Goal: Information Seeking & Learning: Find contact information

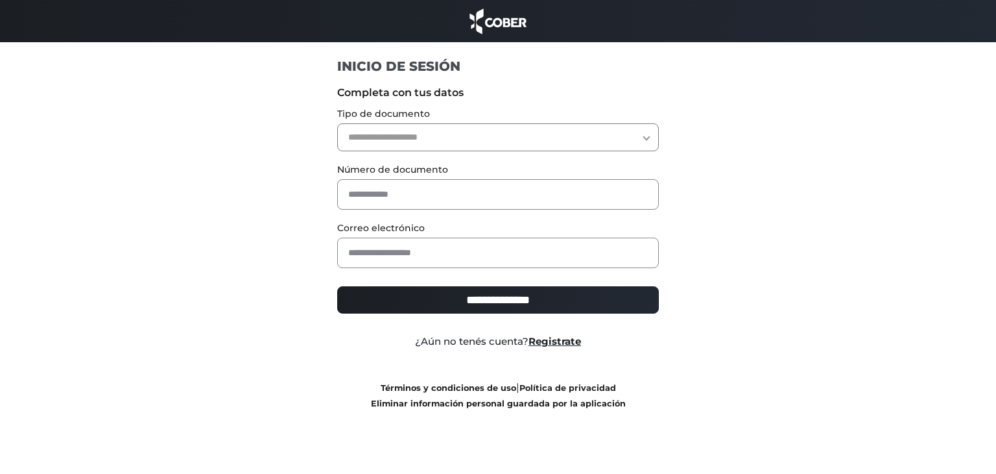
click at [457, 133] on select "**********" at bounding box center [498, 137] width 322 height 28
select select "***"
click at [337, 123] on select "**********" at bounding box center [498, 137] width 322 height 28
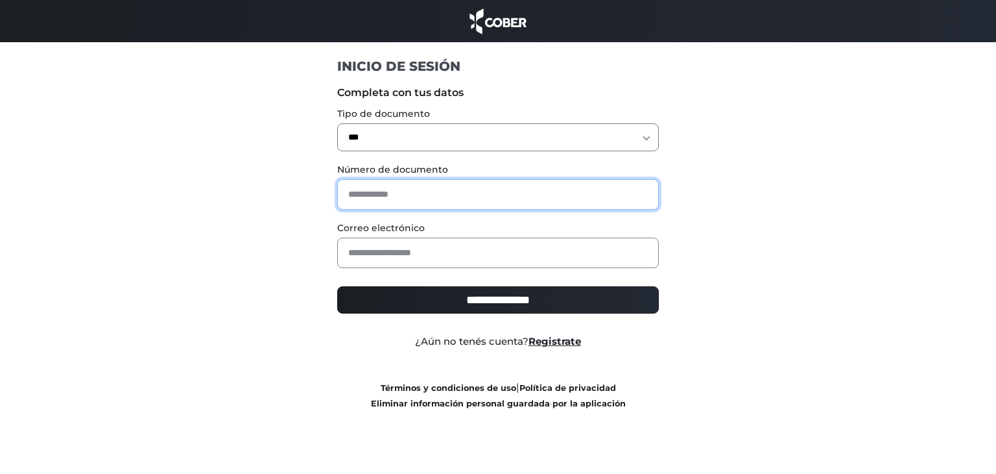
click at [417, 203] on input "text" at bounding box center [498, 194] width 322 height 30
type input "********"
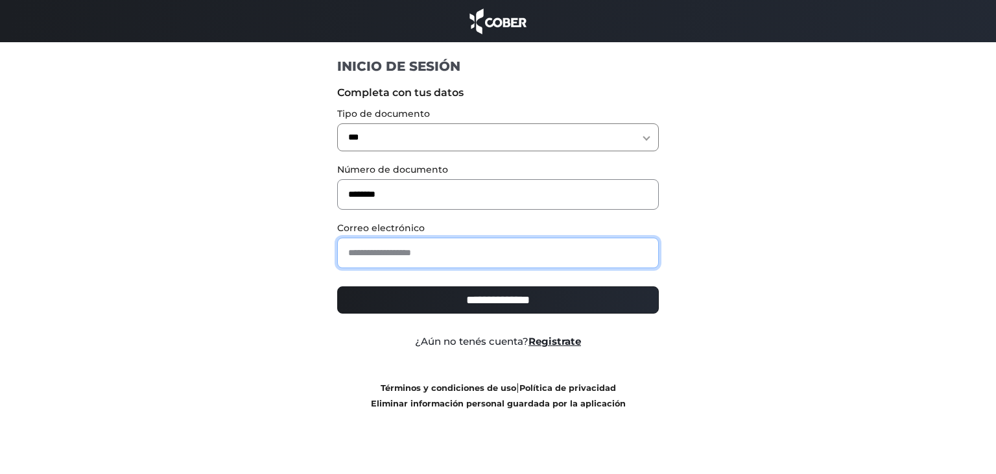
click at [431, 250] on input "email" at bounding box center [498, 252] width 322 height 30
type input "**********"
click at [493, 298] on input "**********" at bounding box center [498, 299] width 322 height 27
type input "**********"
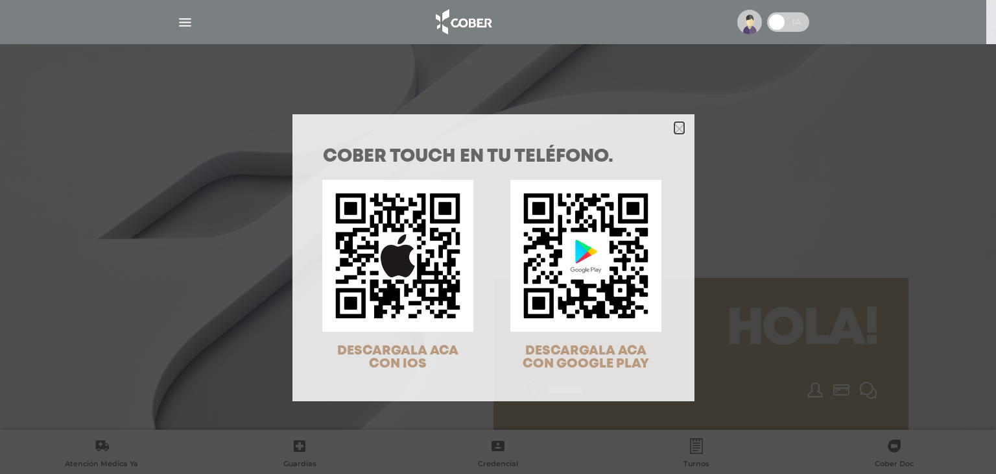
click at [675, 130] on polygon "Close" at bounding box center [680, 129] width 10 height 10
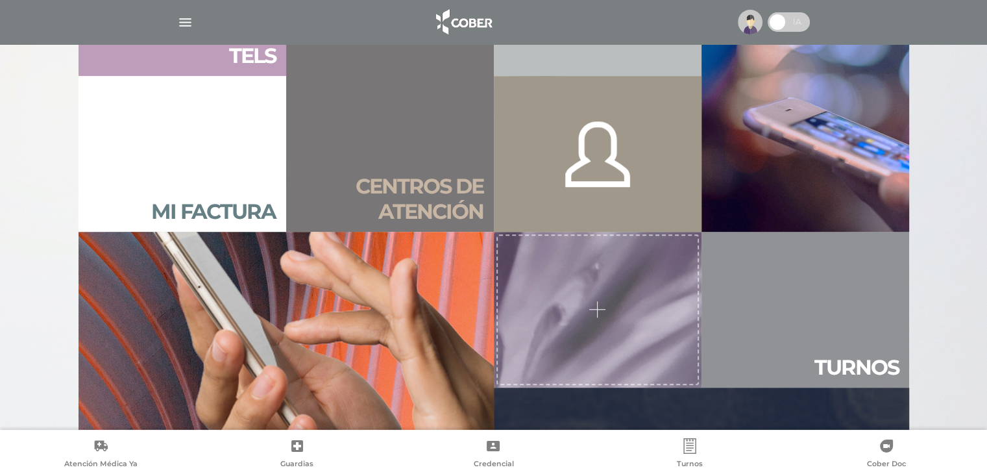
scroll to position [908, 0]
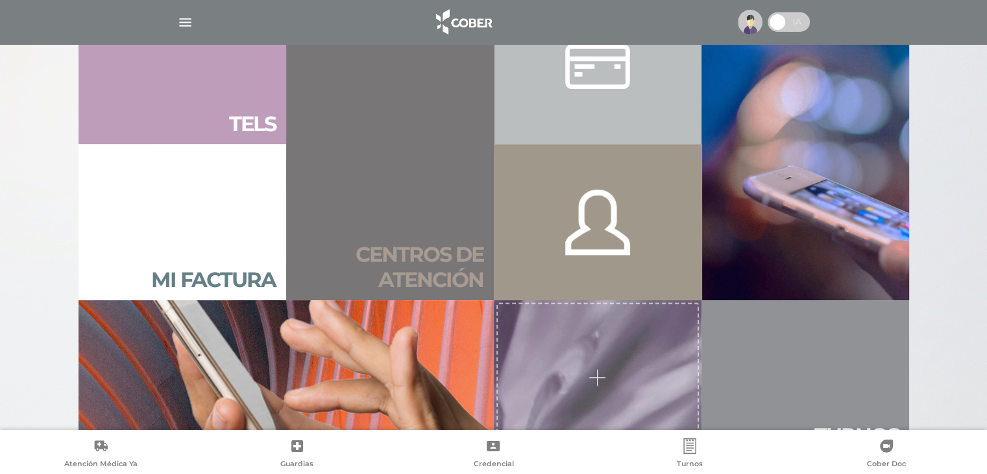
click at [435, 202] on link "Centros de atención" at bounding box center [390, 143] width 208 height 311
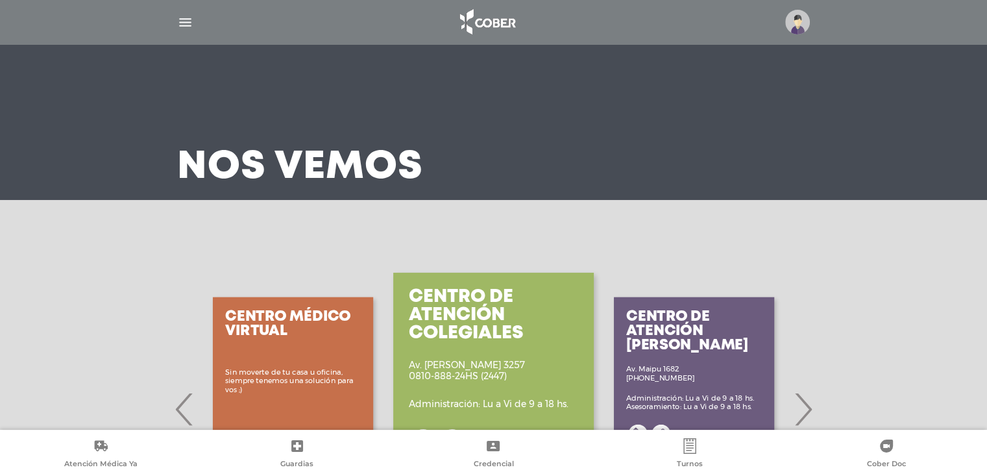
scroll to position [130, 0]
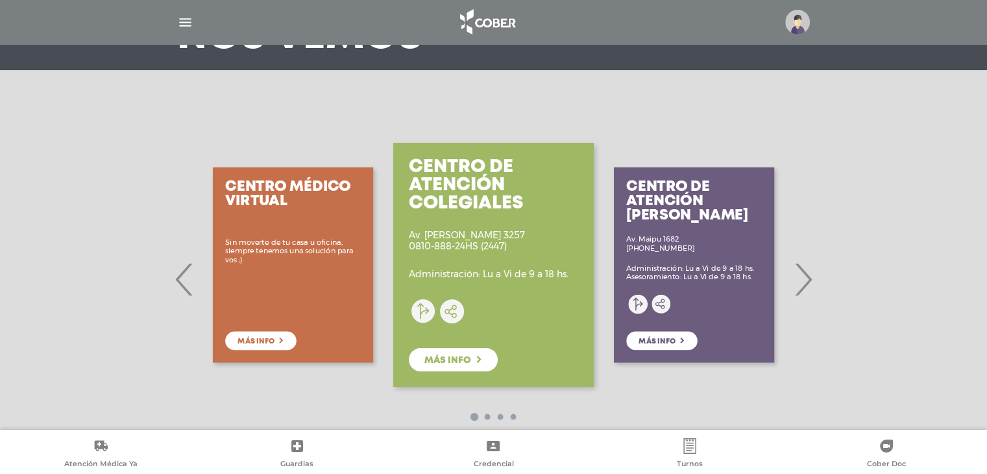
click at [810, 286] on span "›" at bounding box center [802, 279] width 25 height 70
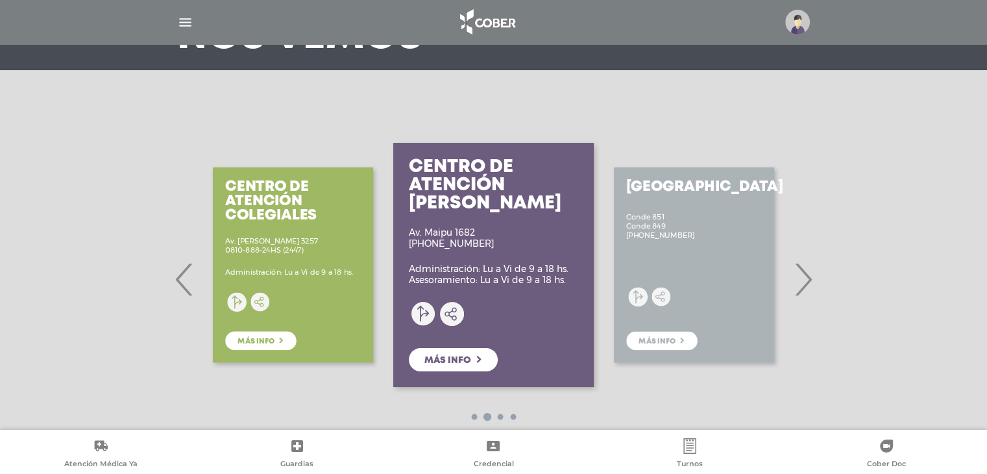
click at [801, 280] on span "›" at bounding box center [802, 279] width 25 height 70
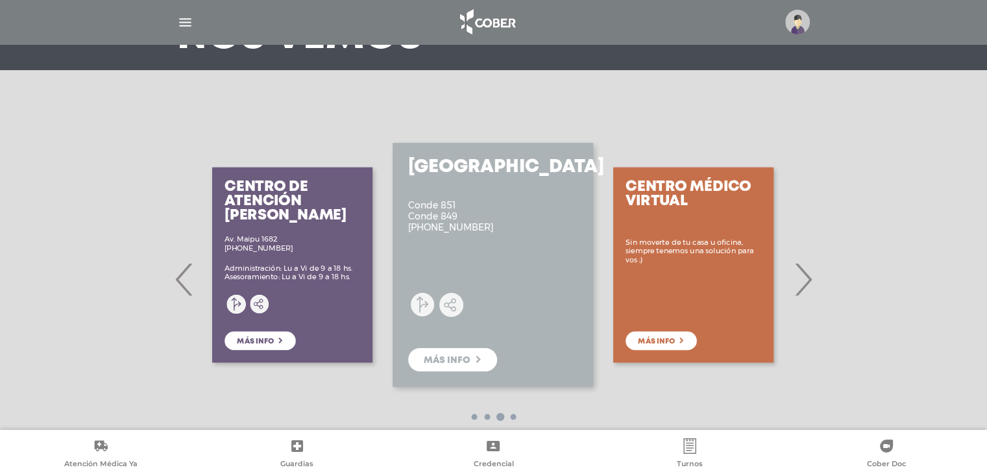
click at [805, 283] on span "›" at bounding box center [802, 279] width 25 height 70
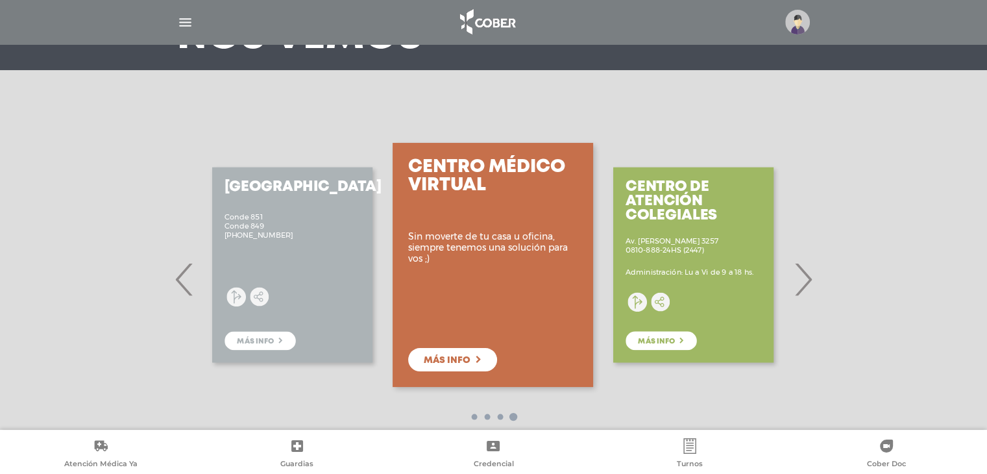
drag, startPoint x: 655, startPoint y: 337, endPoint x: 657, endPoint y: 358, distance: 21.4
click at [655, 338] on div "Centro de Atención Colegiales Av. F. Lacroze 3257 0810-888-24HS (2447) Administ…" at bounding box center [693, 264] width 200 height 259
drag, startPoint x: 663, startPoint y: 343, endPoint x: 689, endPoint y: 367, distance: 34.9
click at [663, 343] on div "Centro de Atención Colegiales Av. F. Lacroze 3257 0810-888-24HS (2447) Administ…" at bounding box center [693, 264] width 200 height 259
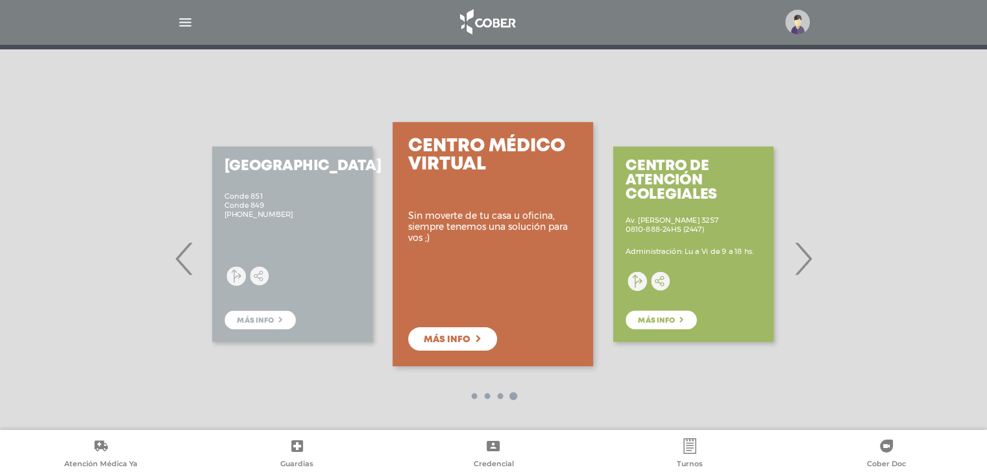
scroll to position [162, 0]
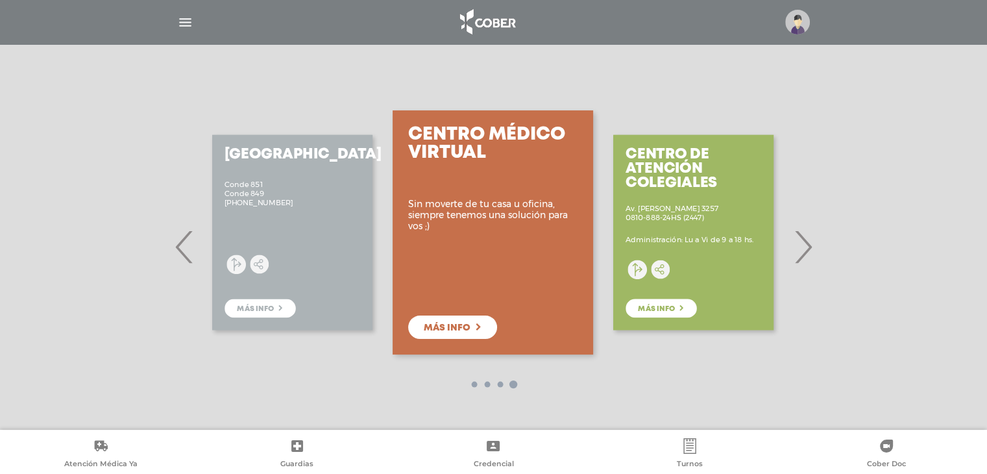
click at [671, 324] on div "Centro de Atención Colegiales Av. F. Lacroze 3257 0810-888-24HS (2447) Administ…" at bounding box center [693, 232] width 200 height 259
click at [669, 324] on div "Centro de Atención Colegiales Av. F. Lacroze 3257 0810-888-24HS (2447) Administ…" at bounding box center [693, 232] width 200 height 259
click at [677, 308] on div "Centro de Atención Colegiales Av. F. Lacroze 3257 0810-888-24HS (2447) Administ…" at bounding box center [693, 232] width 200 height 259
click at [716, 200] on div "Centro de Atención Colegiales Av. F. Lacroze 3257 0810-888-24HS (2447) Administ…" at bounding box center [693, 232] width 200 height 259
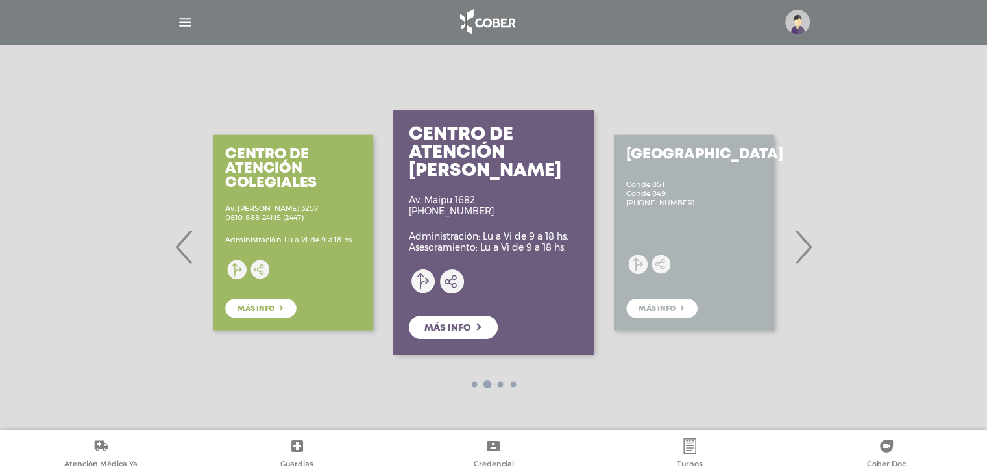
click at [799, 242] on span "›" at bounding box center [802, 246] width 25 height 70
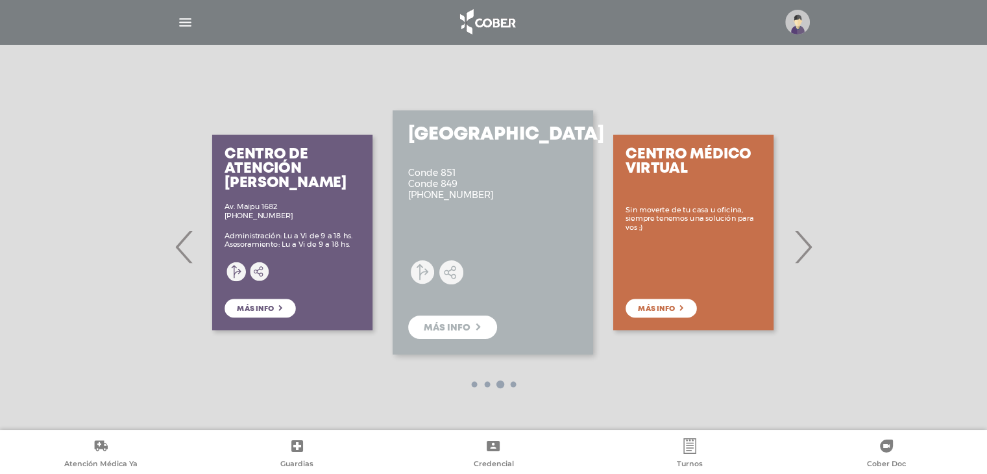
click at [802, 252] on span "›" at bounding box center [802, 246] width 25 height 70
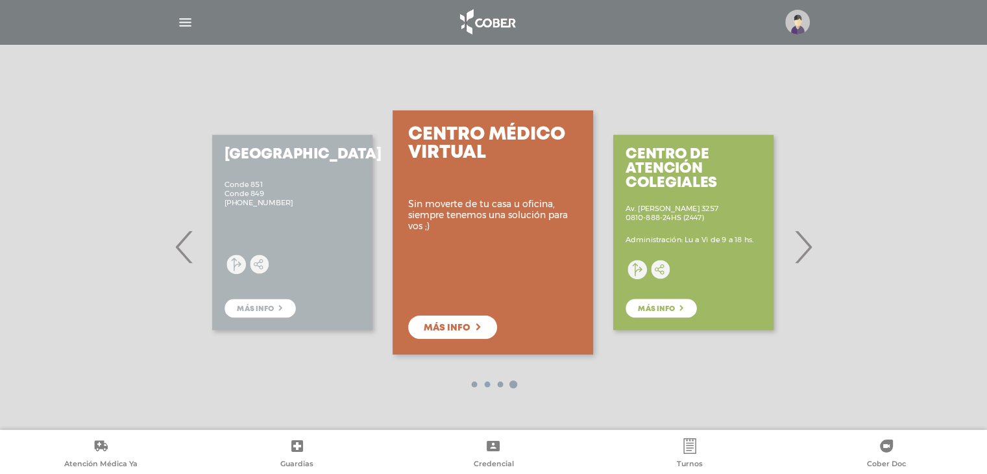
click at [802, 252] on span "›" at bounding box center [802, 246] width 25 height 70
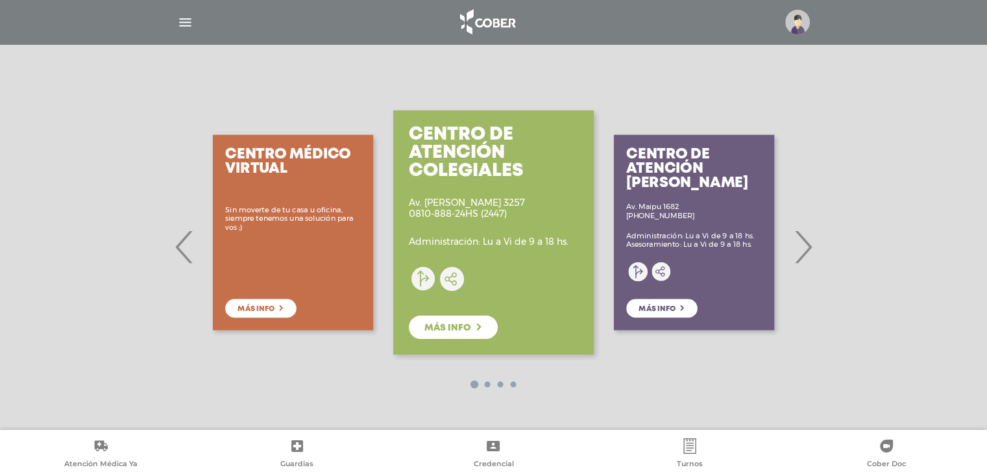
click at [470, 209] on p "Av. F. Lacroze 3257 0810-888-24HS (2447)" at bounding box center [467, 208] width 116 height 22
click at [455, 326] on span "Más info" at bounding box center [447, 327] width 47 height 9
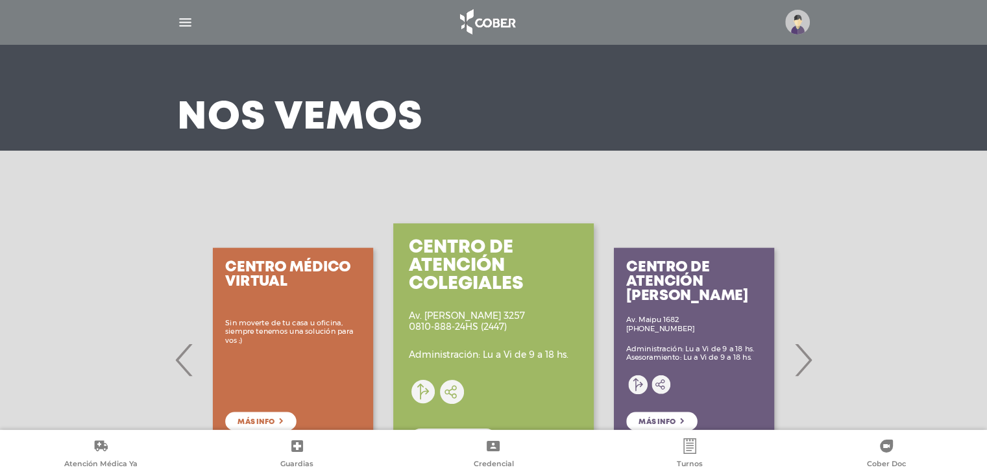
scroll to position [163, 0]
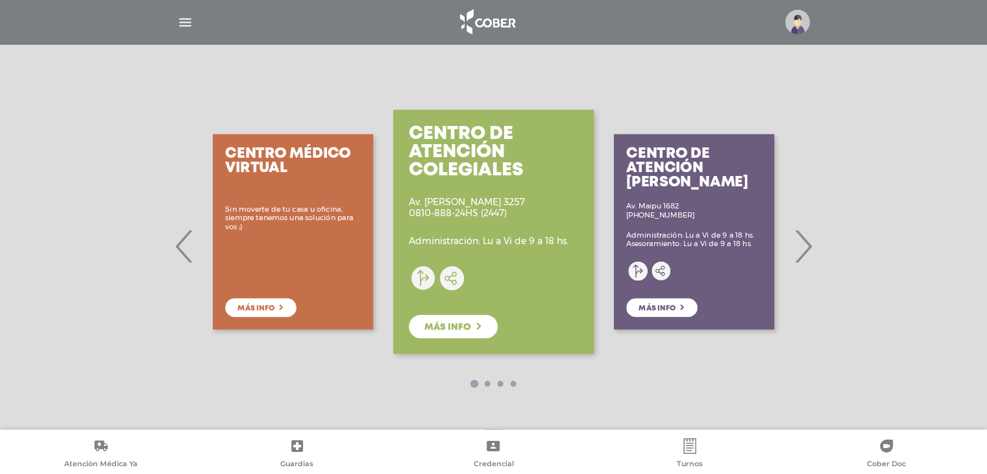
click at [812, 248] on span "›" at bounding box center [802, 246] width 25 height 70
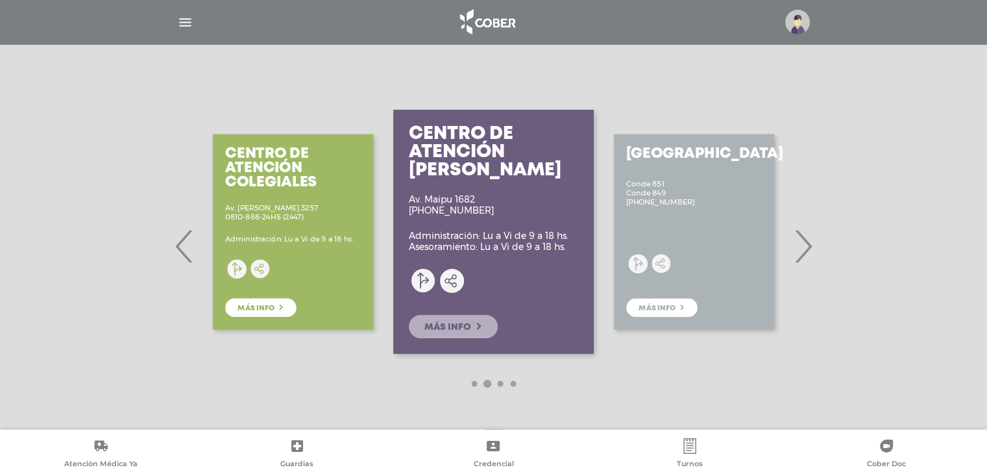
click at [470, 322] on span "Más info" at bounding box center [447, 326] width 47 height 9
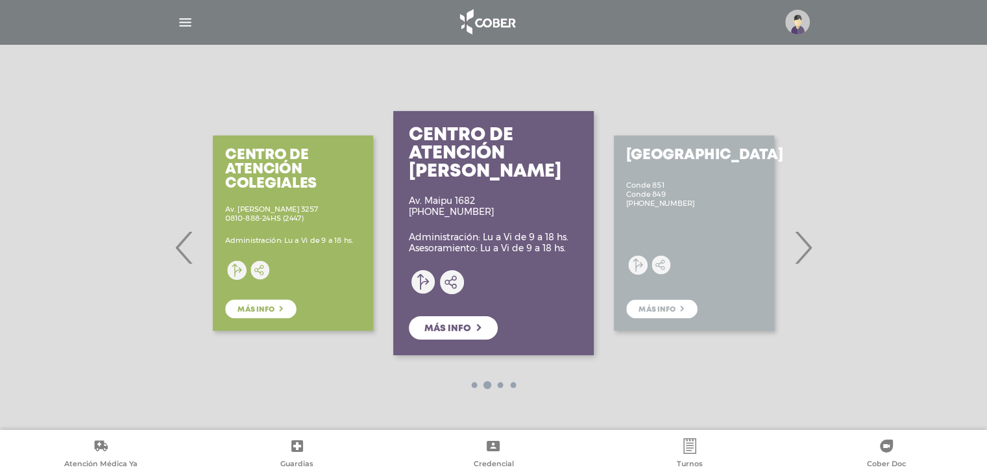
scroll to position [136, 0]
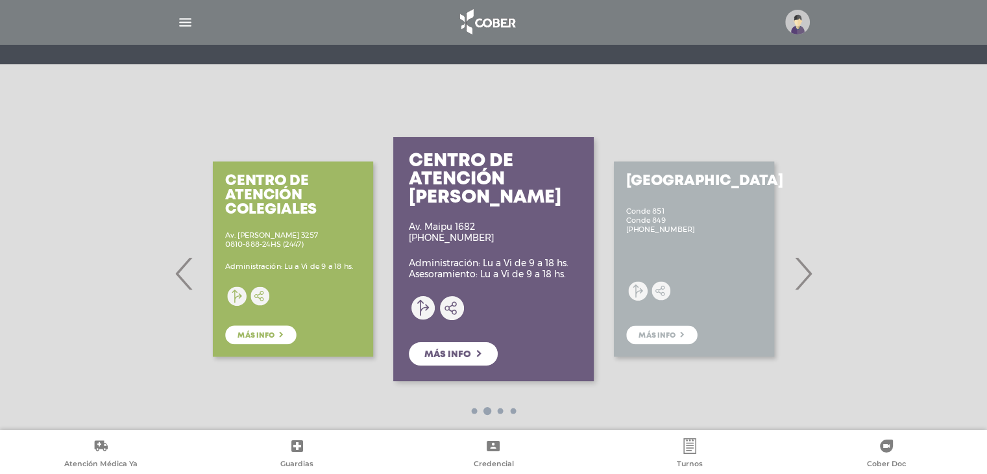
click at [498, 191] on h3 "Centro de Atención Vicente Lopez" at bounding box center [493, 179] width 169 height 54
click at [480, 356] on icon at bounding box center [479, 354] width 6 height 8
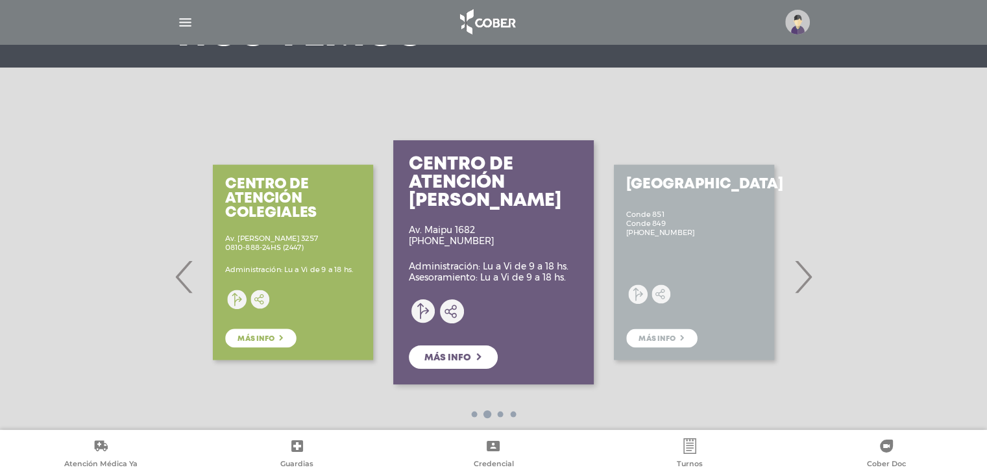
scroll to position [71, 0]
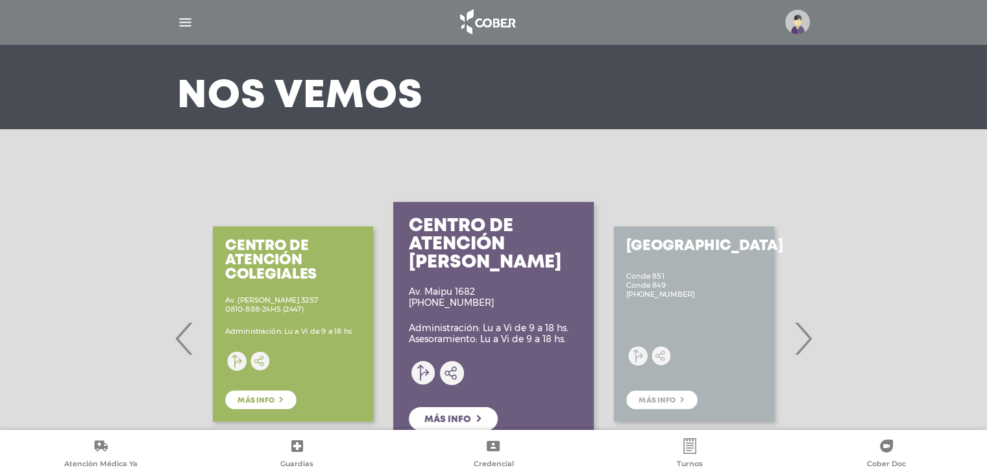
click at [807, 335] on span "›" at bounding box center [802, 338] width 25 height 70
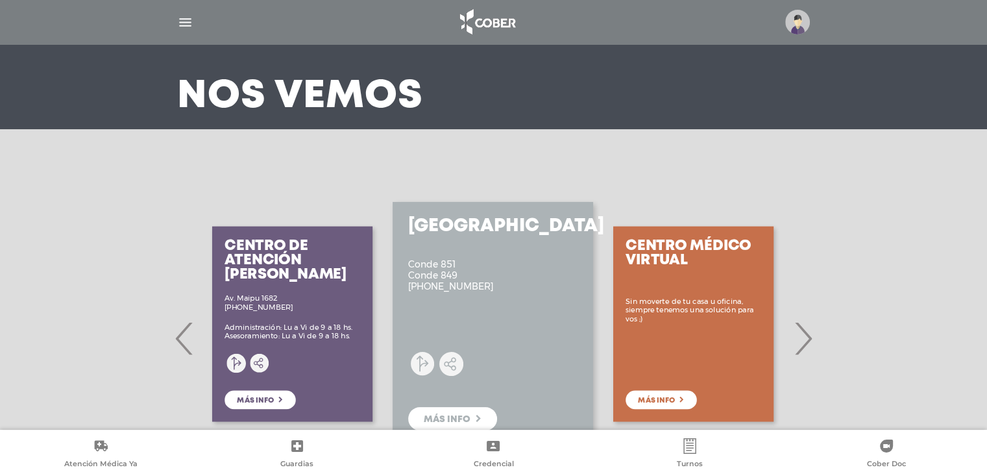
click at [808, 335] on span "›" at bounding box center [802, 338] width 25 height 70
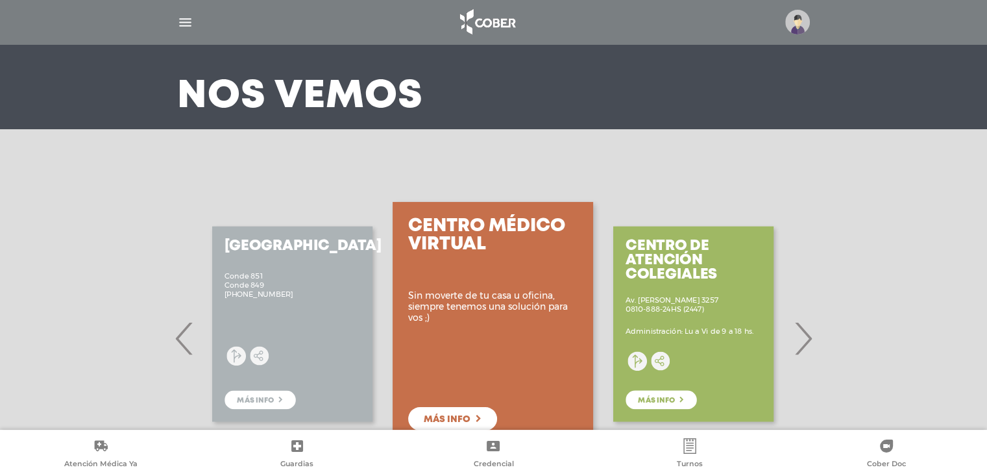
click at [808, 335] on span "›" at bounding box center [802, 338] width 25 height 70
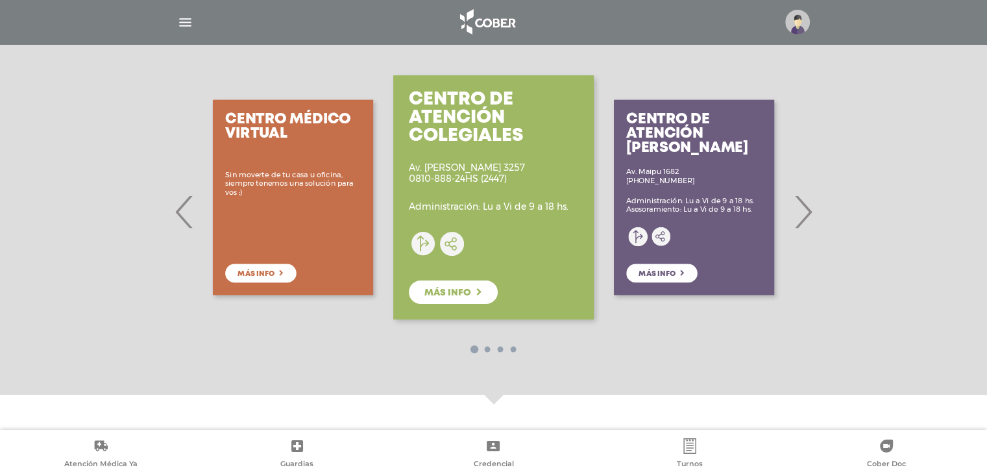
scroll to position [200, 0]
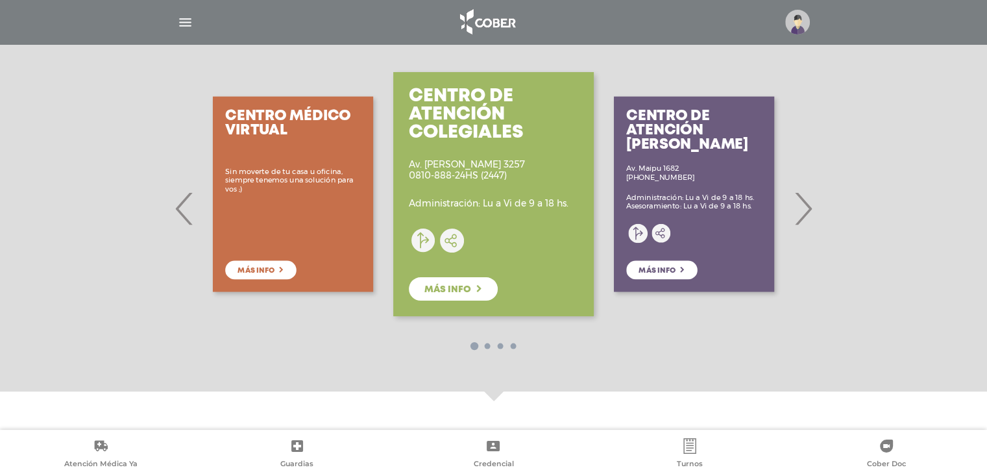
click at [191, 208] on span "‹" at bounding box center [184, 208] width 25 height 70
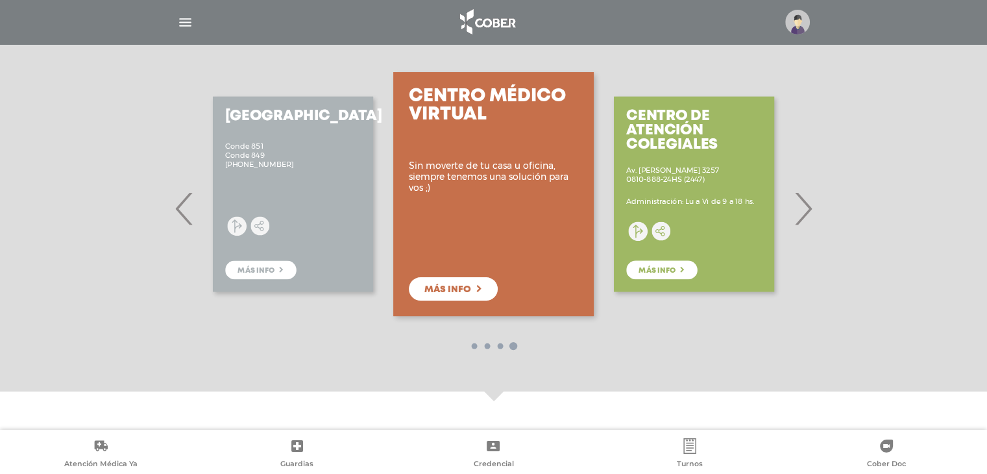
click at [189, 208] on span "‹" at bounding box center [184, 208] width 25 height 70
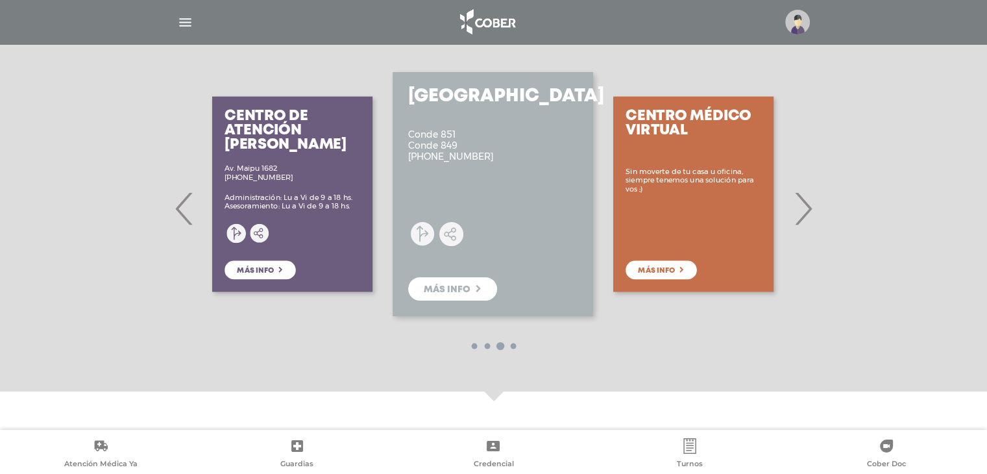
click at [188, 211] on span "‹" at bounding box center [184, 208] width 25 height 70
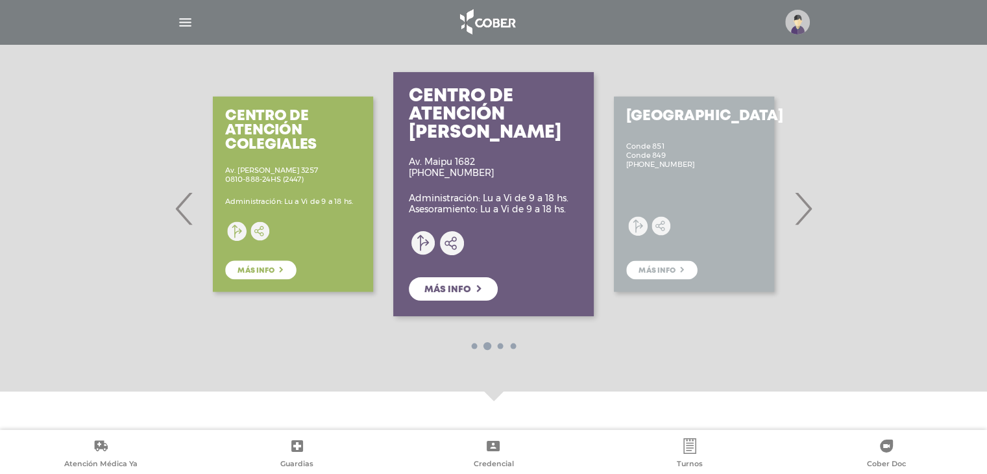
click at [188, 211] on span "‹" at bounding box center [184, 208] width 25 height 70
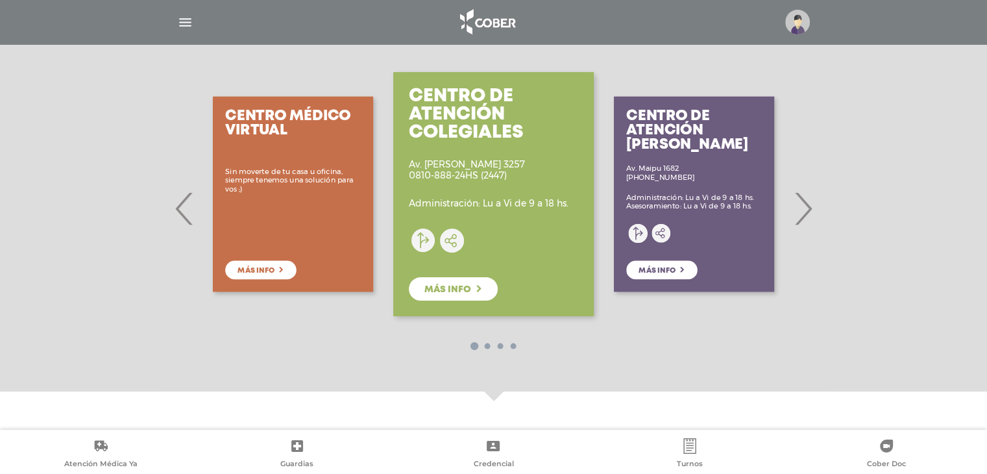
click at [802, 212] on span "›" at bounding box center [802, 208] width 25 height 70
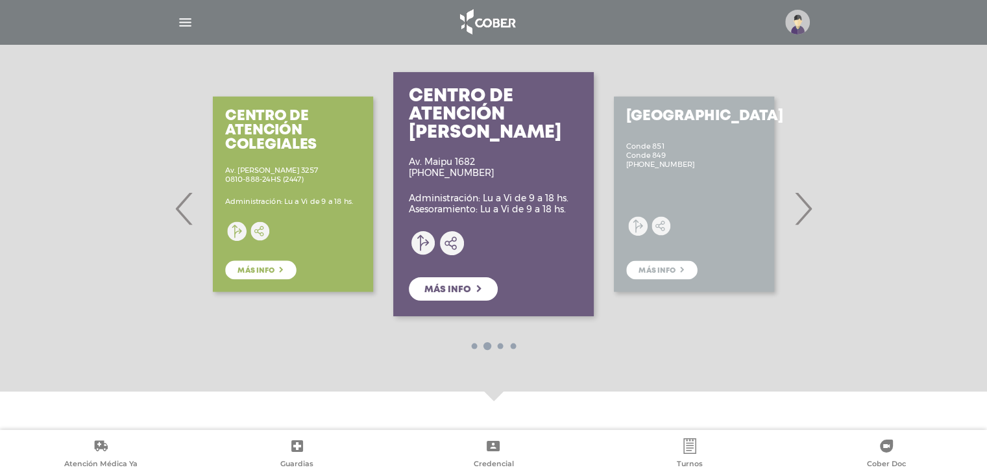
click at [808, 207] on span "›" at bounding box center [802, 208] width 25 height 70
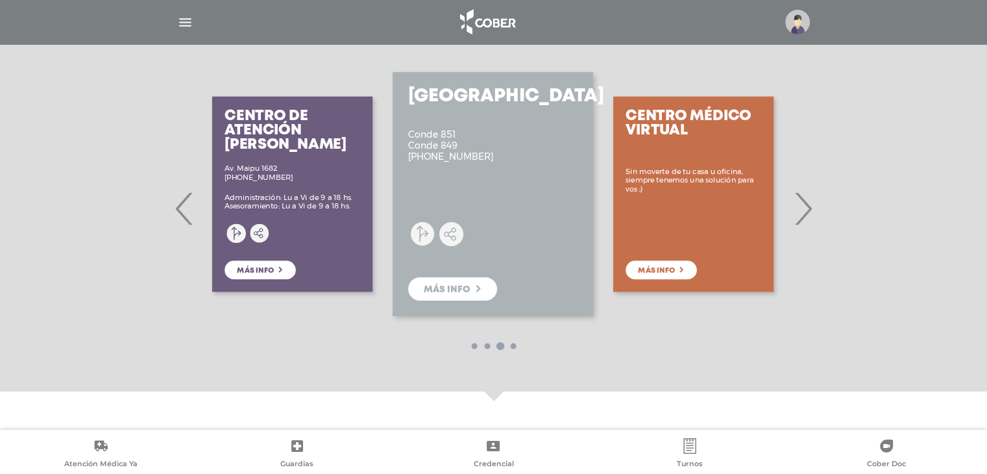
click at [808, 207] on span "›" at bounding box center [802, 208] width 25 height 70
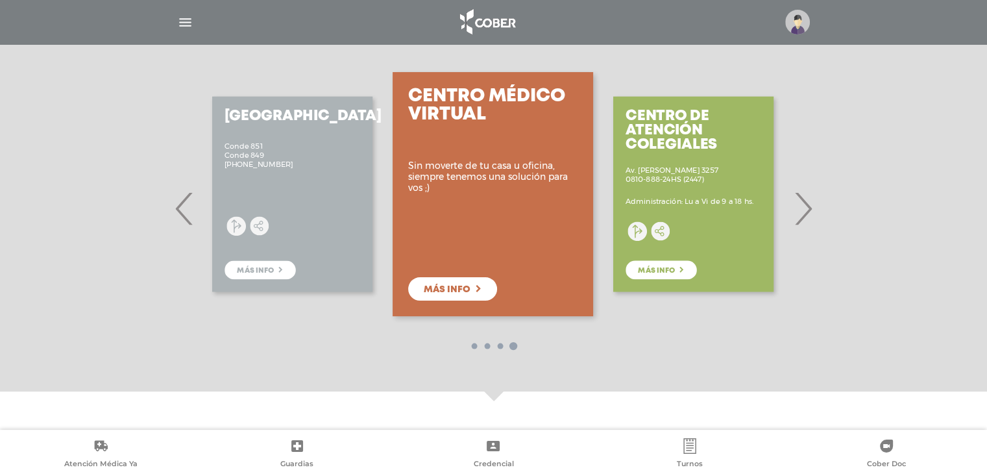
click at [808, 207] on span "›" at bounding box center [802, 208] width 25 height 70
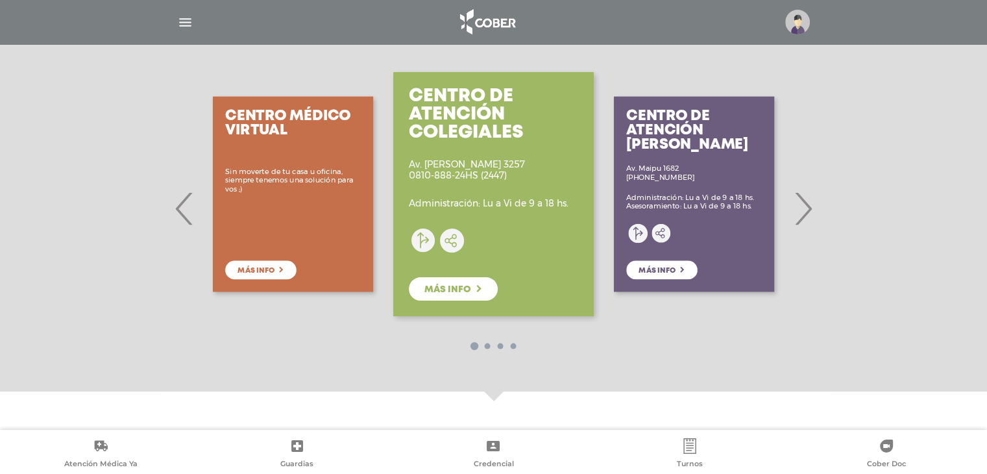
click at [808, 207] on span "›" at bounding box center [802, 208] width 25 height 70
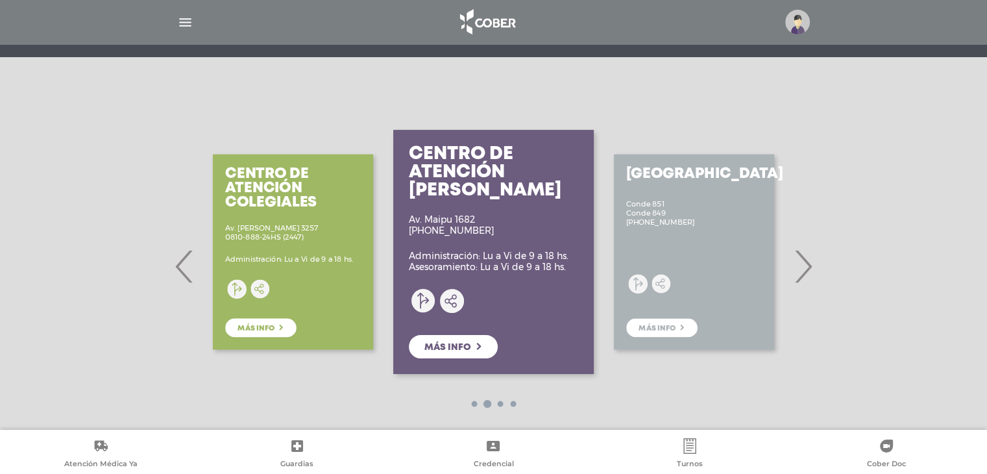
scroll to position [0, 0]
